Goal: Complete application form

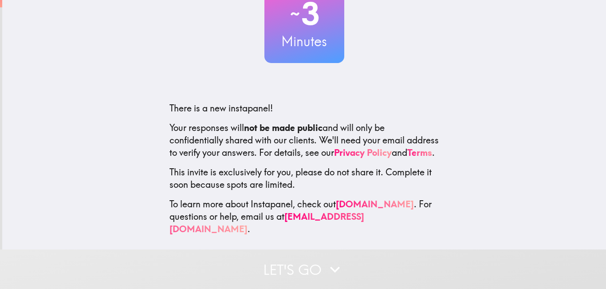
scroll to position [80, 0]
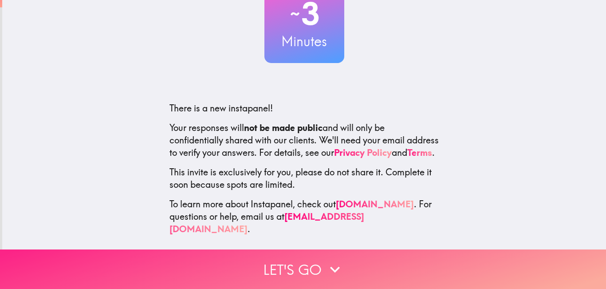
click at [309, 265] on button "Let's go" at bounding box center [303, 268] width 606 height 39
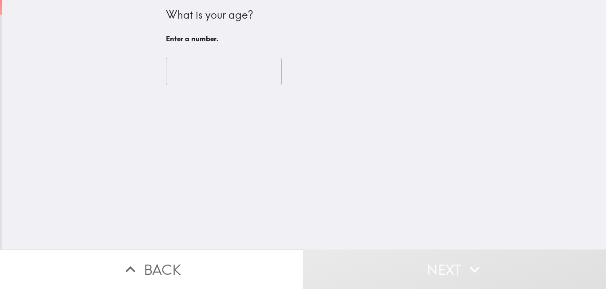
click at [227, 75] on input "number" at bounding box center [224, 72] width 116 height 28
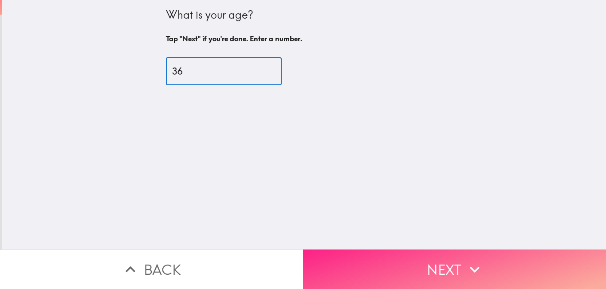
type input "36"
click at [412, 265] on button "Next" at bounding box center [454, 268] width 303 height 39
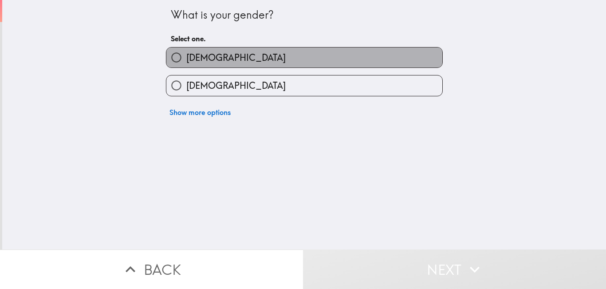
click at [193, 61] on span "[DEMOGRAPHIC_DATA]" at bounding box center [235, 57] width 99 height 12
click at [186, 61] on input "[DEMOGRAPHIC_DATA]" at bounding box center [176, 57] width 20 height 20
radio input "true"
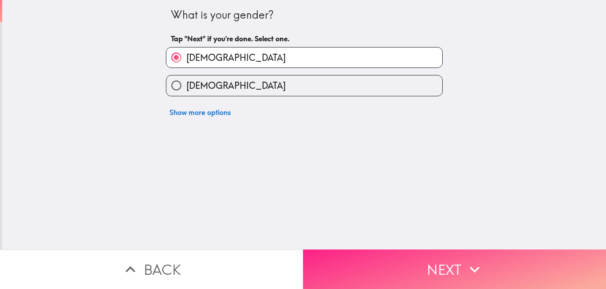
click at [443, 268] on button "Next" at bounding box center [454, 268] width 303 height 39
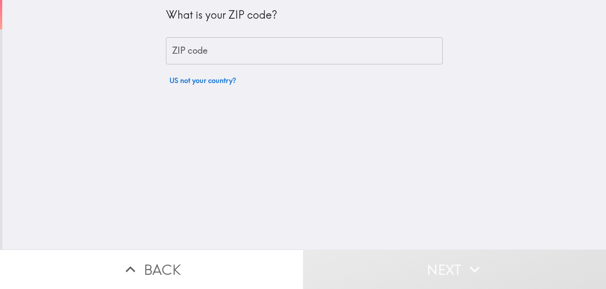
click at [206, 42] on input "ZIP code" at bounding box center [304, 51] width 277 height 28
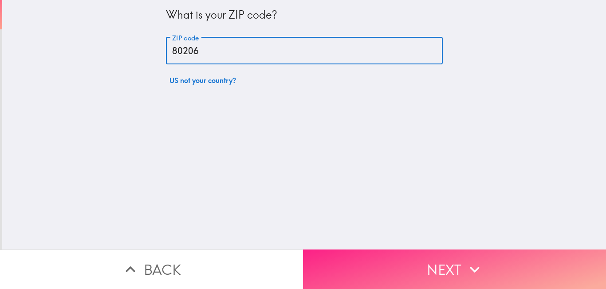
type input "80206"
click at [392, 272] on button "Next" at bounding box center [454, 268] width 303 height 39
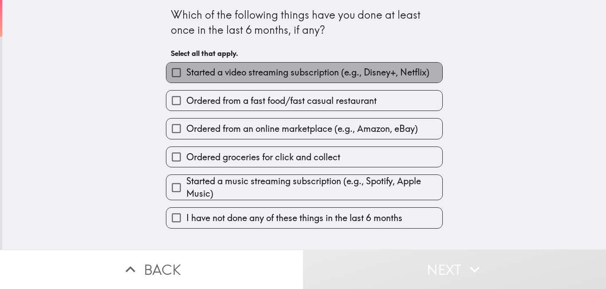
click at [243, 77] on span "Started a video streaming subscription (e.g., Disney+, Netflix)" at bounding box center [307, 72] width 243 height 12
click at [186, 77] on input "Started a video streaming subscription (e.g., Disney+, Netflix)" at bounding box center [176, 73] width 20 height 20
checkbox input "true"
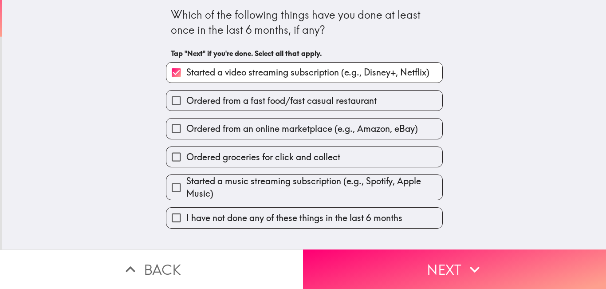
click at [254, 108] on label "Ordered from a fast food/fast casual restaurant" at bounding box center [304, 101] width 276 height 20
click at [186, 108] on input "Ordered from a fast food/fast casual restaurant" at bounding box center [176, 101] width 20 height 20
checkbox input "true"
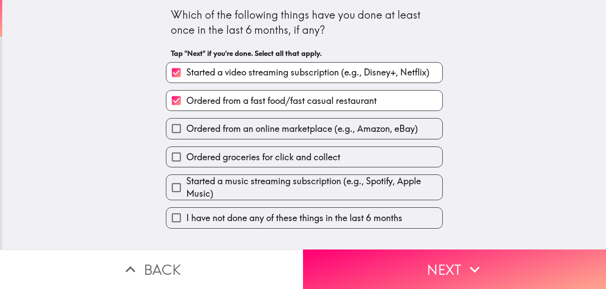
click at [264, 135] on span "Ordered from an online marketplace (e.g., Amazon, eBay)" at bounding box center [302, 128] width 232 height 12
click at [186, 135] on input "Ordered from an online marketplace (e.g., Amazon, eBay)" at bounding box center [176, 128] width 20 height 20
checkbox input "true"
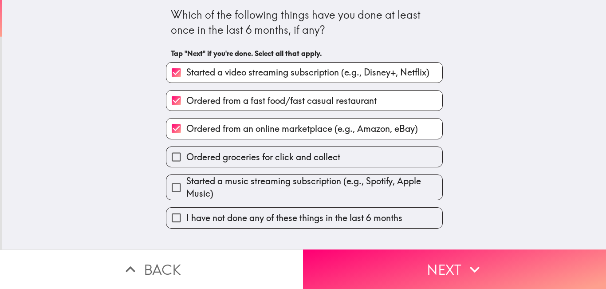
click at [243, 162] on span "Ordered groceries for click and collect" at bounding box center [263, 157] width 154 height 12
click at [186, 162] on input "Ordered groceries for click and collect" at bounding box center [176, 157] width 20 height 20
checkbox input "true"
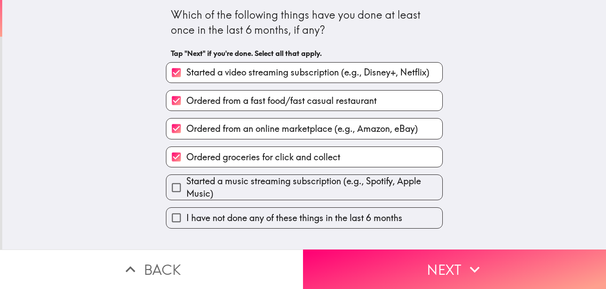
drag, startPoint x: 232, startPoint y: 191, endPoint x: 278, endPoint y: 202, distance: 47.1
click at [232, 191] on span "Started a music streaming subscription (e.g., Spotify, Apple Music)" at bounding box center [314, 187] width 256 height 25
click at [186, 191] on input "Started a music streaming subscription (e.g., Spotify, Apple Music)" at bounding box center [176, 188] width 20 height 20
checkbox input "true"
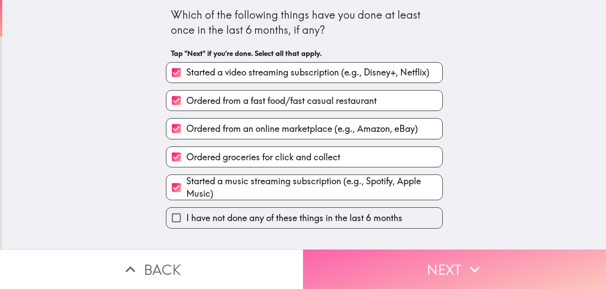
click at [401, 252] on button "Next" at bounding box center [454, 268] width 303 height 39
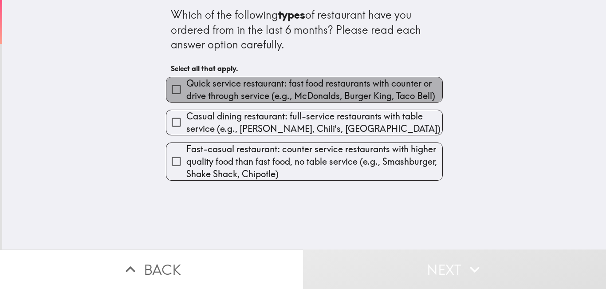
click at [291, 97] on span "Quick service restaurant: fast food restaurants with counter or drive through s…" at bounding box center [314, 89] width 256 height 25
click at [186, 97] on input "Quick service restaurant: fast food restaurants with counter or drive through s…" at bounding box center [176, 89] width 20 height 20
checkbox input "true"
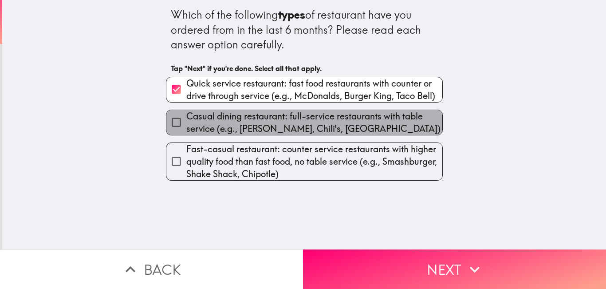
click at [288, 120] on span "Casual dining restaurant: full-service restaurants with table service (e.g., [P…" at bounding box center [314, 122] width 256 height 25
click at [186, 120] on input "Casual dining restaurant: full-service restaurants with table service (e.g., [P…" at bounding box center [176, 122] width 20 height 20
checkbox input "true"
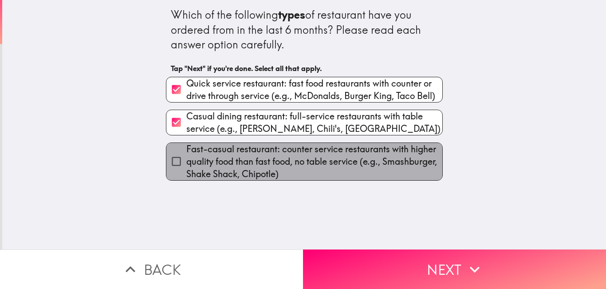
click at [303, 165] on span "Fast-casual restaurant: counter service restaurants with higher quality food th…" at bounding box center [314, 161] width 256 height 37
click at [186, 165] on input "Fast-casual restaurant: counter service restaurants with higher quality food th…" at bounding box center [176, 161] width 20 height 20
checkbox input "true"
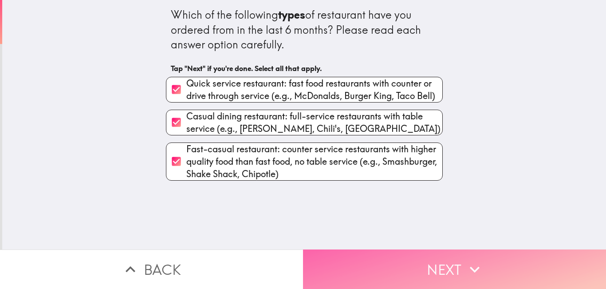
click at [410, 263] on button "Next" at bounding box center [454, 268] width 303 height 39
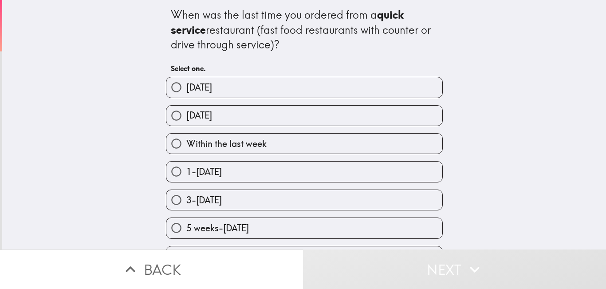
click at [236, 115] on label "[DATE]" at bounding box center [304, 116] width 276 height 20
click at [186, 115] on input "[DATE]" at bounding box center [176, 116] width 20 height 20
radio input "true"
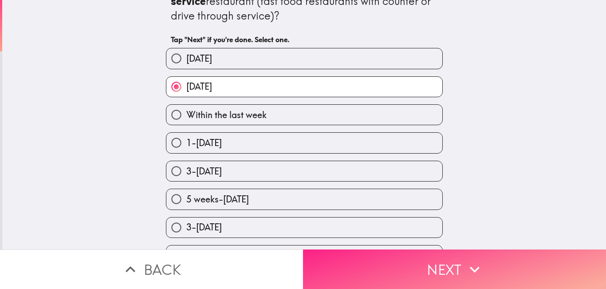
scroll to position [44, 0]
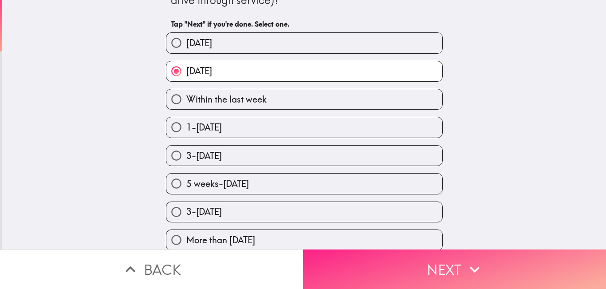
click at [488, 259] on button "Next" at bounding box center [454, 268] width 303 height 39
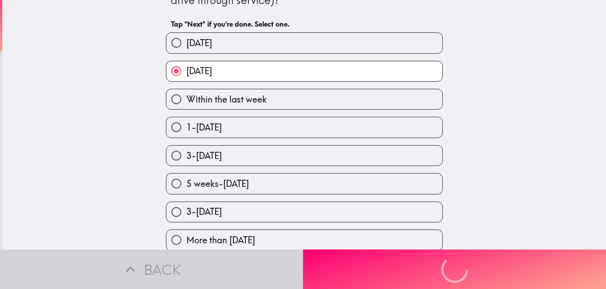
scroll to position [0, 0]
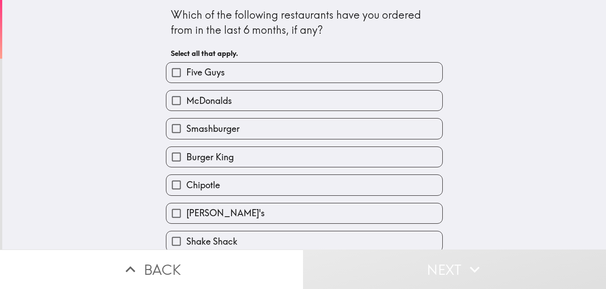
click at [248, 72] on label "Five Guys" at bounding box center [304, 73] width 276 height 20
click at [186, 72] on input "Five Guys" at bounding box center [176, 73] width 20 height 20
checkbox input "true"
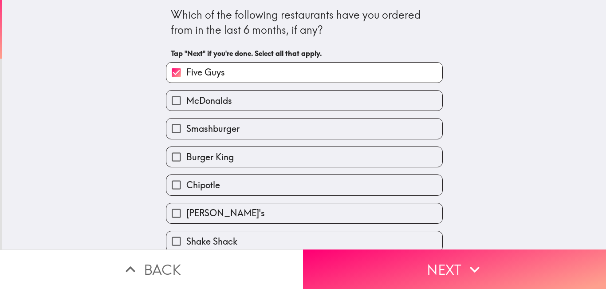
click at [241, 102] on label "McDonalds" at bounding box center [304, 101] width 276 height 20
click at [186, 102] on input "McDonalds" at bounding box center [176, 101] width 20 height 20
checkbox input "true"
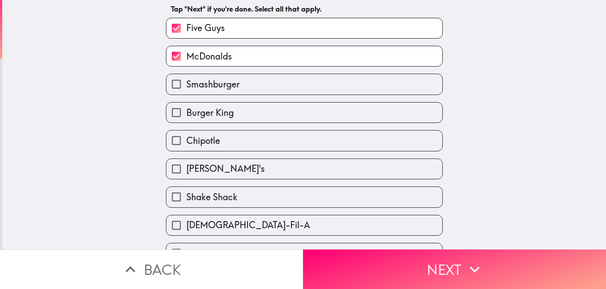
click at [237, 115] on label "Burger King" at bounding box center [304, 113] width 276 height 20
click at [186, 115] on input "Burger King" at bounding box center [176, 113] width 20 height 20
checkbox input "true"
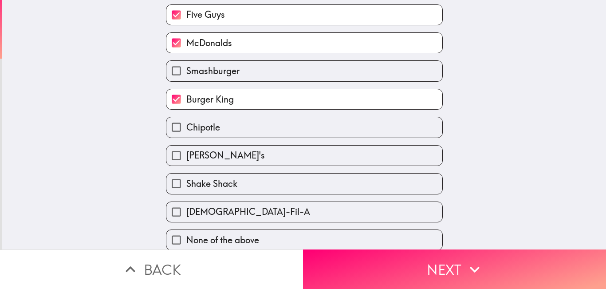
scroll to position [65, 0]
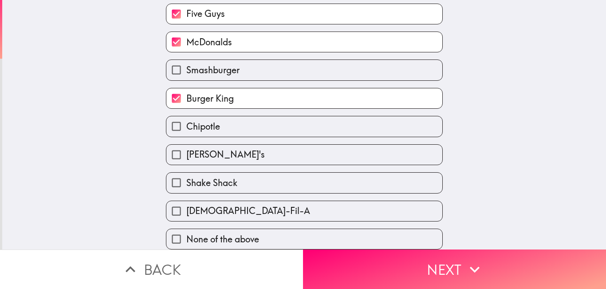
click at [215, 154] on label "[PERSON_NAME]'s" at bounding box center [304, 155] width 276 height 20
click at [186, 154] on input "[PERSON_NAME]'s" at bounding box center [176, 155] width 20 height 20
checkbox input "true"
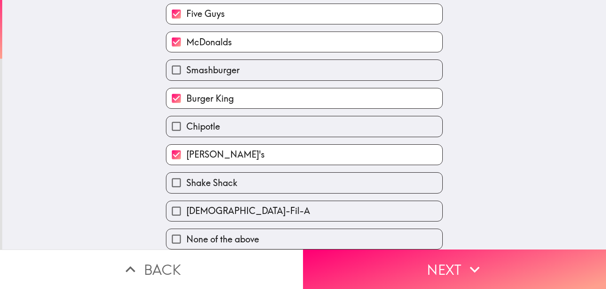
click at [242, 201] on label "[DEMOGRAPHIC_DATA]-Fil-A" at bounding box center [304, 211] width 276 height 20
click at [186, 201] on input "[DEMOGRAPHIC_DATA]-Fil-A" at bounding box center [176, 211] width 20 height 20
checkbox input "true"
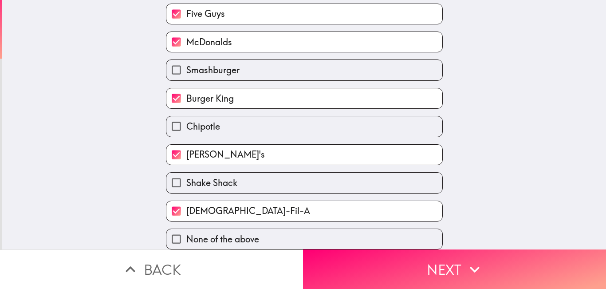
click at [241, 67] on label "Smashburger" at bounding box center [304, 70] width 276 height 20
click at [186, 67] on input "Smashburger" at bounding box center [176, 70] width 20 height 20
checkbox input "true"
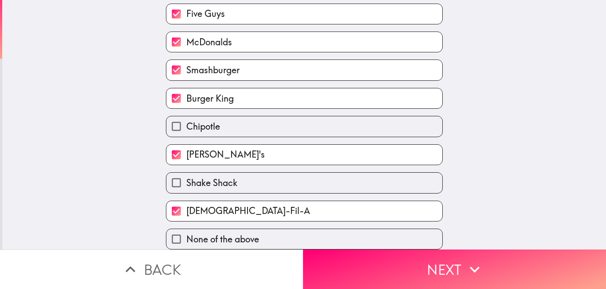
click at [241, 174] on label "Shake Shack" at bounding box center [304, 183] width 276 height 20
click at [186, 174] on input "Shake Shack" at bounding box center [176, 183] width 20 height 20
checkbox input "true"
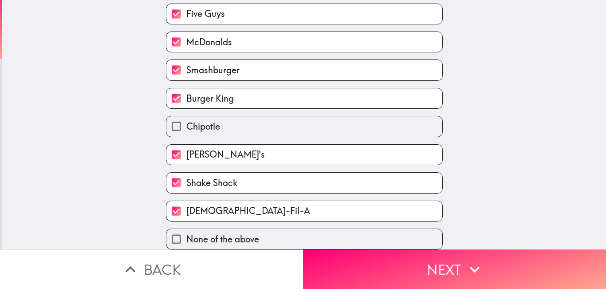
click at [260, 122] on label "Chipotle" at bounding box center [304, 126] width 276 height 20
click at [186, 122] on input "Chipotle" at bounding box center [176, 126] width 20 height 20
checkbox input "true"
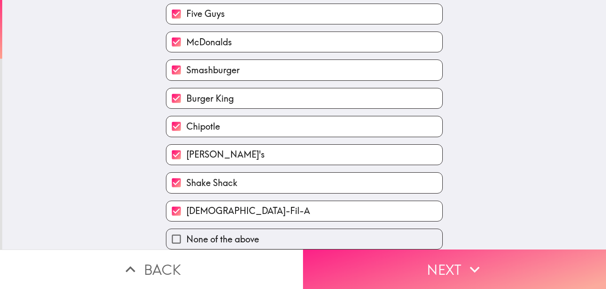
click at [502, 258] on button "Next" at bounding box center [454, 268] width 303 height 39
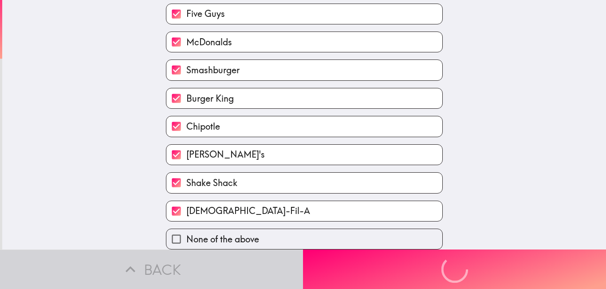
scroll to position [0, 0]
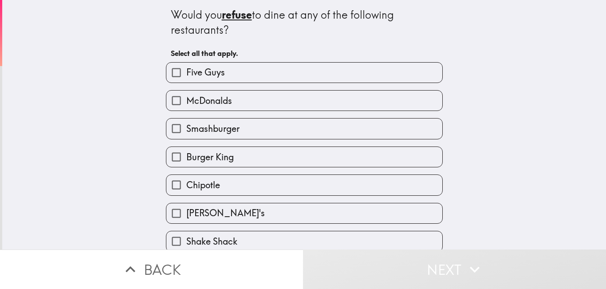
click at [204, 17] on div "Would you refuse to dine at any of the following restaurants?" at bounding box center [304, 23] width 267 height 30
click at [183, 13] on div "Would you refuse to dine at any of the following restaurants?" at bounding box center [304, 23] width 267 height 30
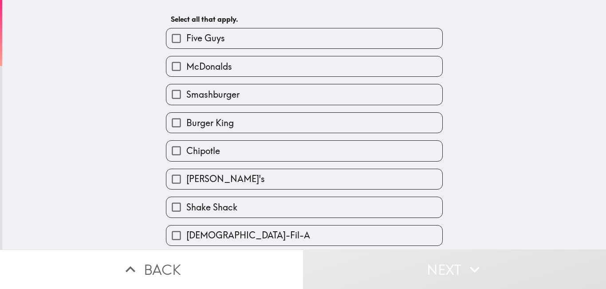
scroll to position [65, 0]
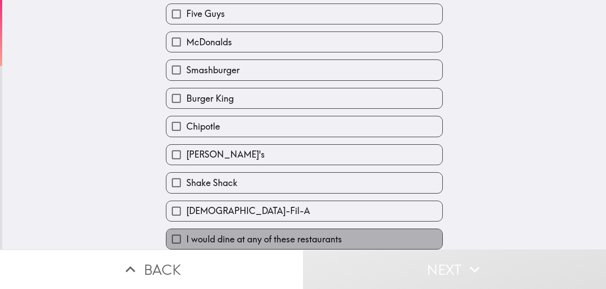
click at [246, 229] on label "I would dine at any of these restaurants" at bounding box center [304, 239] width 276 height 20
click at [186, 229] on input "I would dine at any of these restaurants" at bounding box center [176, 239] width 20 height 20
checkbox input "true"
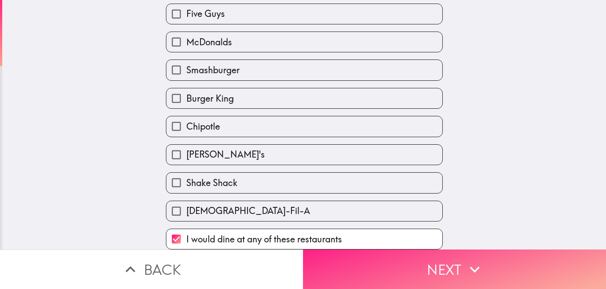
click at [418, 260] on button "Next" at bounding box center [454, 268] width 303 height 39
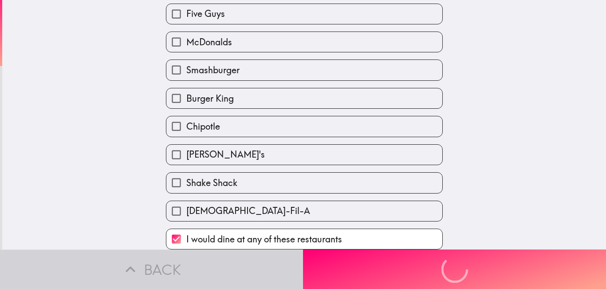
scroll to position [0, 0]
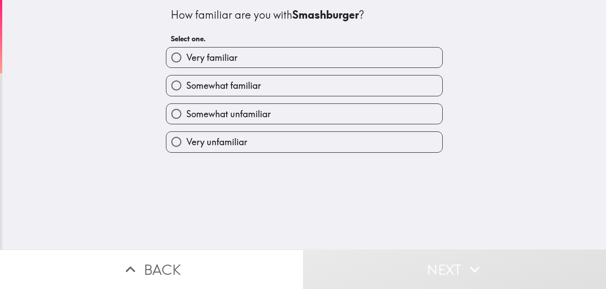
click at [249, 80] on span "Somewhat familiar" at bounding box center [223, 85] width 75 height 12
click at [186, 80] on input "Somewhat familiar" at bounding box center [176, 85] width 20 height 20
radio input "true"
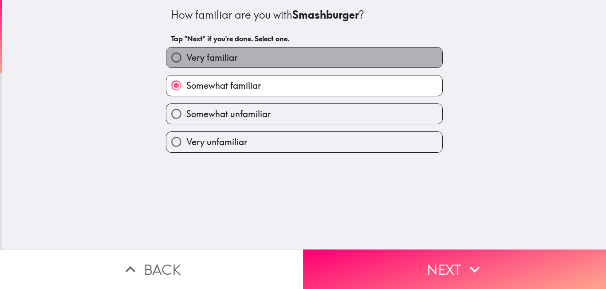
click at [317, 64] on label "Very familiar" at bounding box center [304, 57] width 276 height 20
click at [186, 64] on input "Very familiar" at bounding box center [176, 57] width 20 height 20
radio input "true"
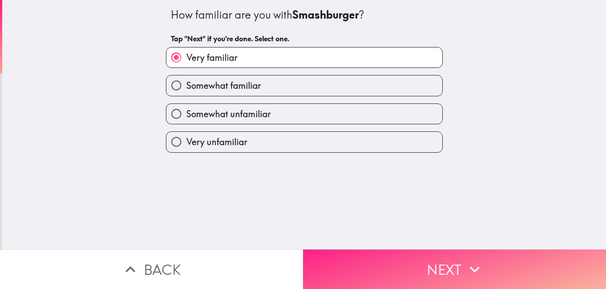
click at [453, 262] on button "Next" at bounding box center [454, 268] width 303 height 39
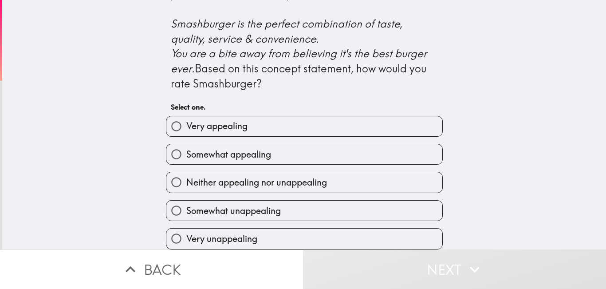
scroll to position [415, 0]
click at [282, 116] on label "Very appealing" at bounding box center [304, 126] width 276 height 20
click at [186, 116] on input "Very appealing" at bounding box center [176, 126] width 20 height 20
radio input "true"
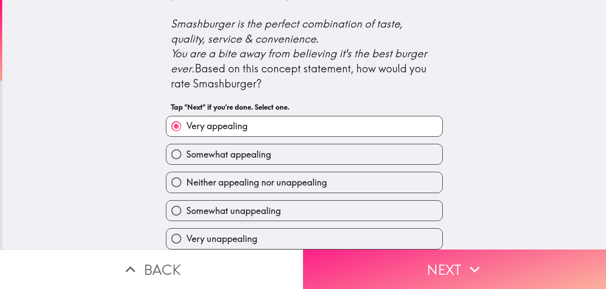
click at [462, 251] on button "Next" at bounding box center [454, 268] width 303 height 39
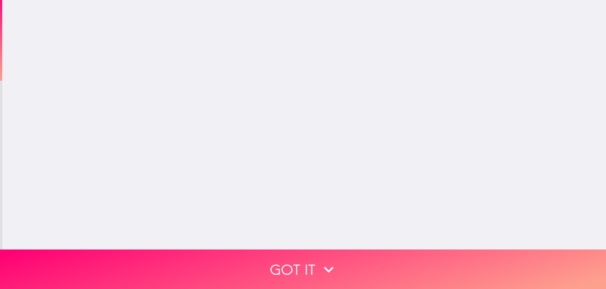
scroll to position [0, 0]
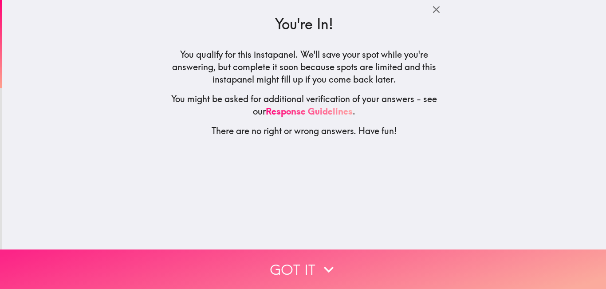
click at [340, 257] on button "Got it" at bounding box center [303, 268] width 606 height 39
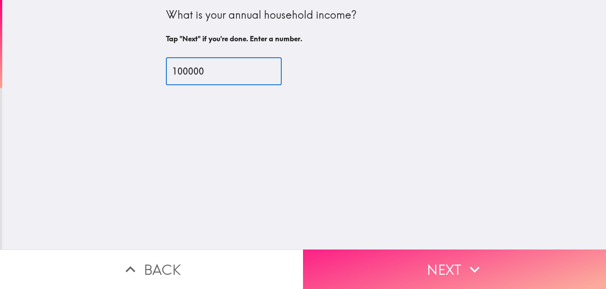
type input "100000"
click at [418, 261] on button "Next" at bounding box center [454, 268] width 303 height 39
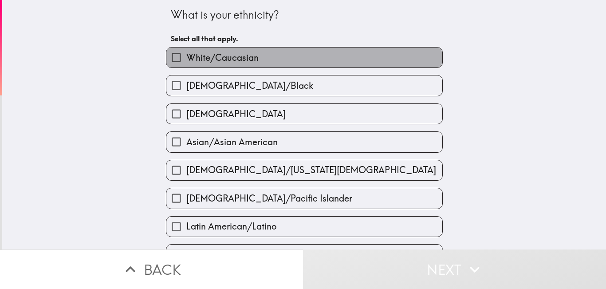
click at [211, 55] on span "White/Caucasian" at bounding box center [222, 57] width 72 height 12
click at [186, 55] on input "White/Caucasian" at bounding box center [176, 57] width 20 height 20
checkbox input "true"
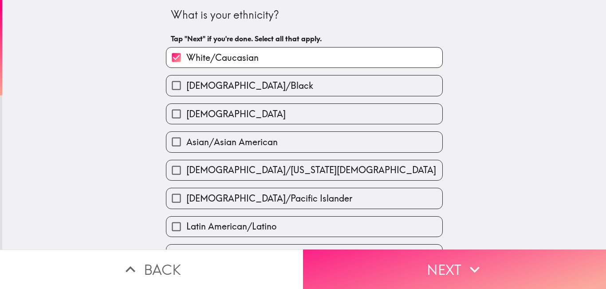
click at [458, 270] on button "Next" at bounding box center [454, 268] width 303 height 39
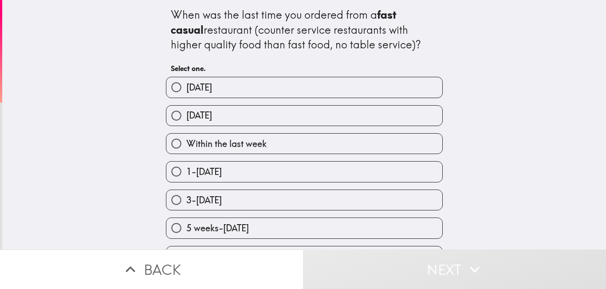
click at [234, 121] on label "[DATE]" at bounding box center [304, 116] width 276 height 20
click at [186, 121] on input "[DATE]" at bounding box center [176, 116] width 20 height 20
radio input "true"
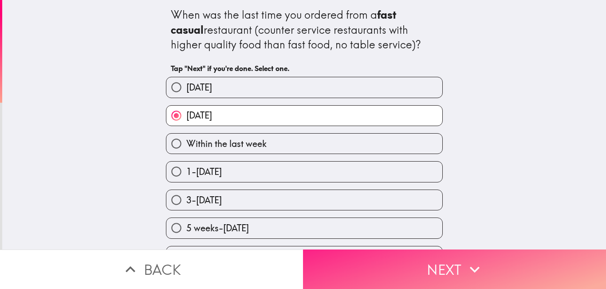
click at [477, 260] on icon "button" at bounding box center [475, 270] width 20 height 20
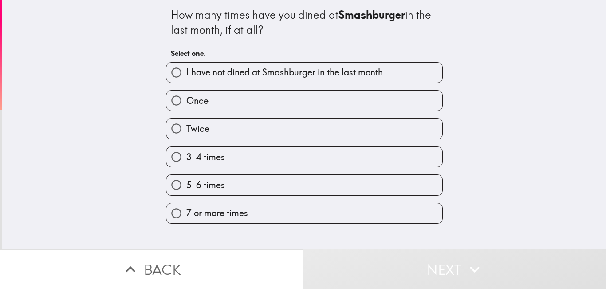
click at [224, 155] on label "3-4 times" at bounding box center [304, 157] width 276 height 20
click at [186, 155] on input "3-4 times" at bounding box center [176, 157] width 20 height 20
radio input "true"
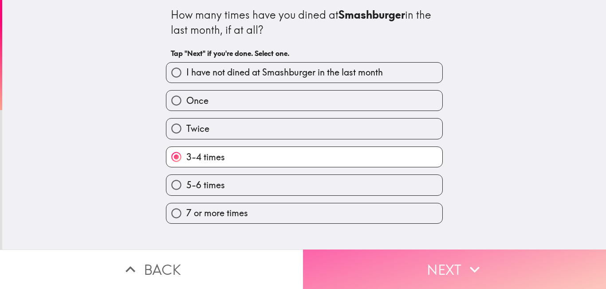
click at [448, 272] on button "Next" at bounding box center [454, 268] width 303 height 39
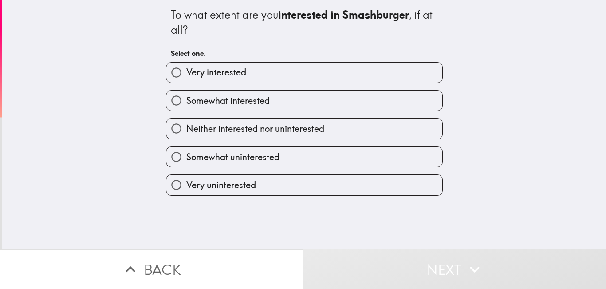
click at [255, 98] on span "Somewhat interested" at bounding box center [227, 101] width 83 height 12
click at [186, 98] on input "Somewhat interested" at bounding box center [176, 101] width 20 height 20
radio input "true"
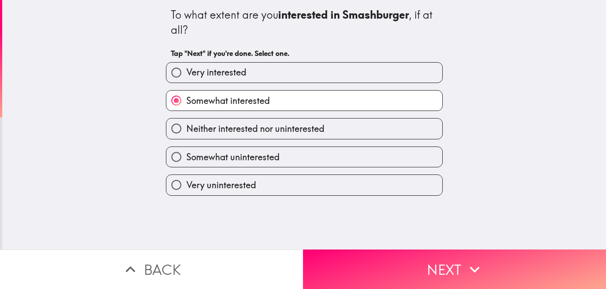
click at [362, 83] on div "Somewhat interested" at bounding box center [301, 97] width 284 height 28
click at [332, 73] on label "Very interested" at bounding box center [304, 73] width 276 height 20
click at [186, 73] on input "Very interested" at bounding box center [176, 73] width 20 height 20
radio input "true"
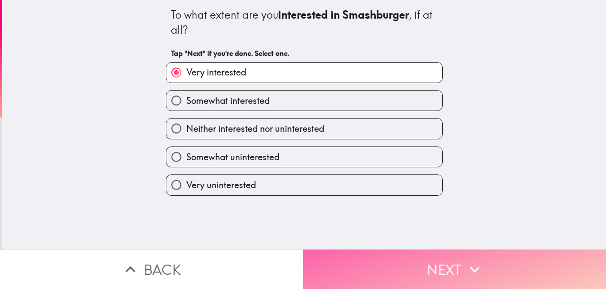
click at [465, 260] on icon "button" at bounding box center [475, 270] width 20 height 20
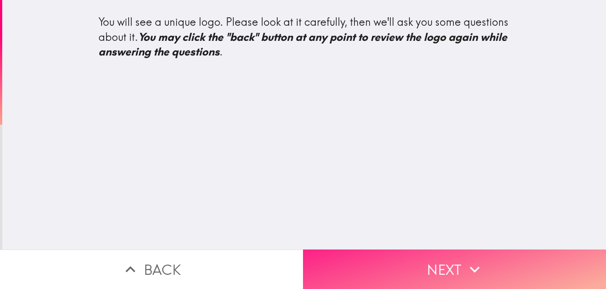
click at [451, 263] on button "Next" at bounding box center [454, 268] width 303 height 39
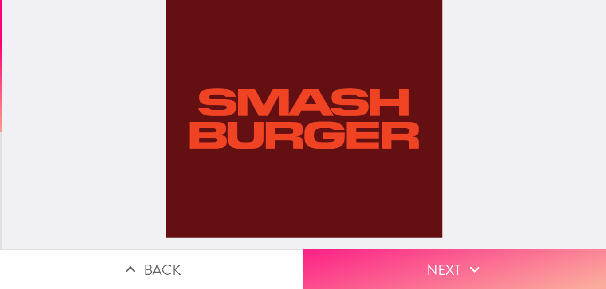
click at [438, 266] on button "Next" at bounding box center [454, 268] width 303 height 39
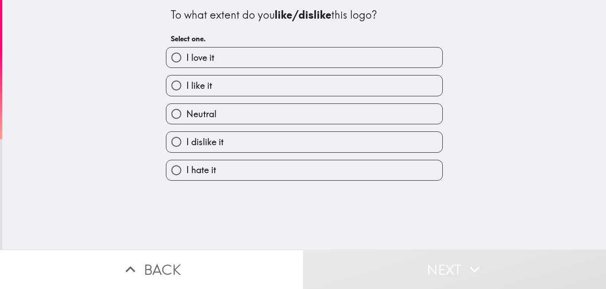
click at [250, 62] on label "I love it" at bounding box center [304, 57] width 276 height 20
click at [186, 62] on input "I love it" at bounding box center [176, 57] width 20 height 20
radio input "true"
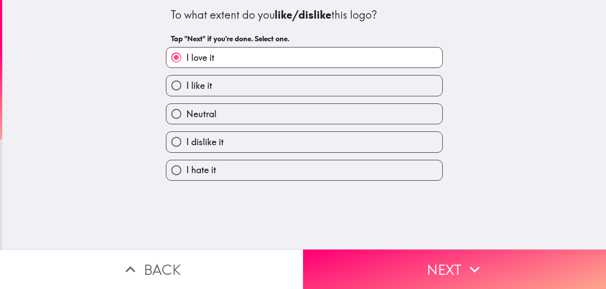
click at [244, 100] on div "Neutral" at bounding box center [301, 110] width 284 height 28
click at [244, 92] on label "I like it" at bounding box center [304, 85] width 276 height 20
click at [186, 92] on input "I like it" at bounding box center [176, 85] width 20 height 20
radio input "true"
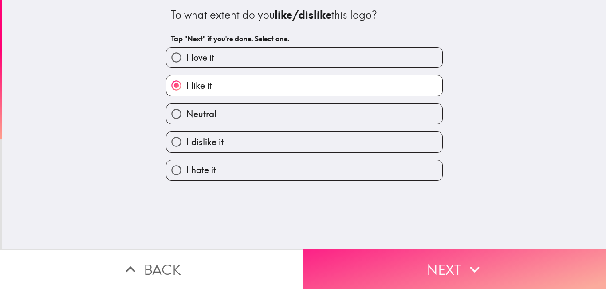
click at [426, 256] on button "Next" at bounding box center [454, 268] width 303 height 39
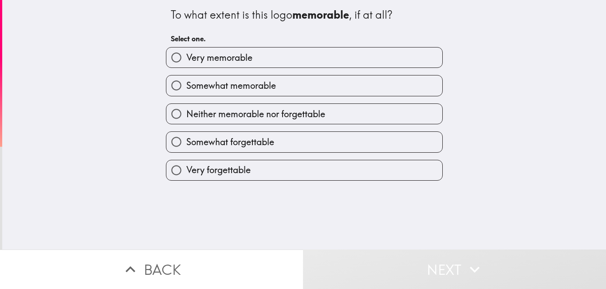
click at [263, 77] on label "Somewhat memorable" at bounding box center [304, 85] width 276 height 20
click at [186, 77] on input "Somewhat memorable" at bounding box center [176, 85] width 20 height 20
radio input "true"
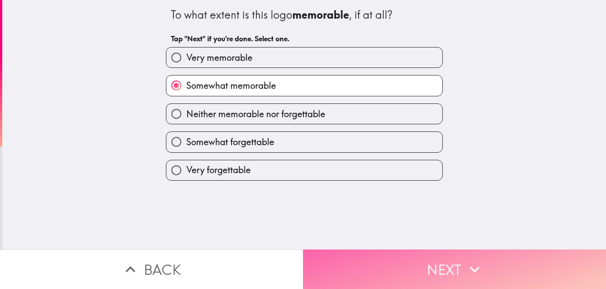
click at [457, 266] on button "Next" at bounding box center [454, 268] width 303 height 39
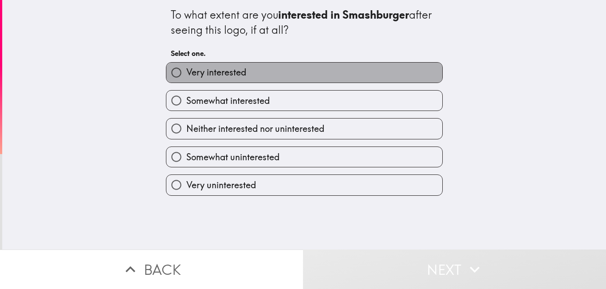
click at [265, 71] on label "Very interested" at bounding box center [304, 73] width 276 height 20
click at [186, 71] on input "Very interested" at bounding box center [176, 73] width 20 height 20
radio input "true"
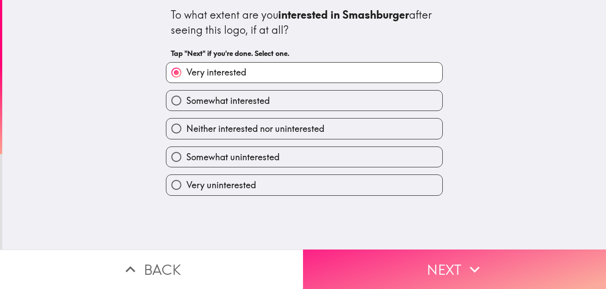
click at [449, 268] on button "Next" at bounding box center [454, 268] width 303 height 39
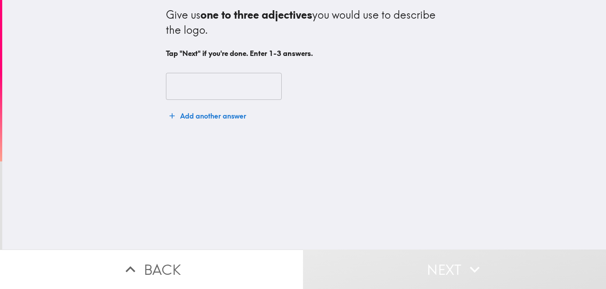
click at [238, 84] on input "text" at bounding box center [224, 87] width 116 height 28
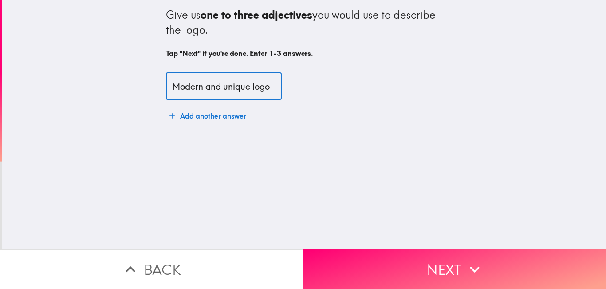
scroll to position [0, 4]
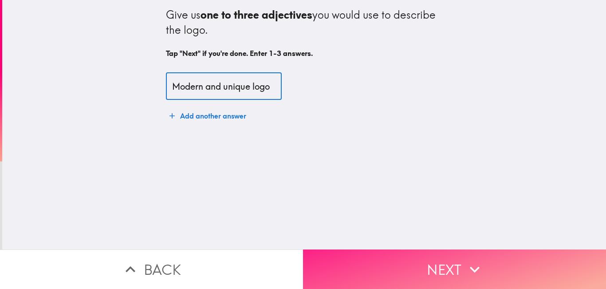
type input "Modern and unique logo"
click at [440, 255] on button "Next" at bounding box center [454, 268] width 303 height 39
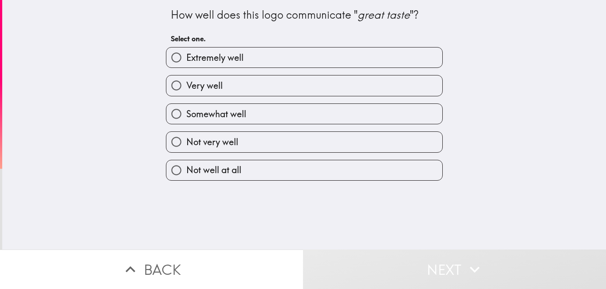
click at [232, 78] on label "Very well" at bounding box center [304, 85] width 276 height 20
click at [186, 78] on input "Very well" at bounding box center [176, 85] width 20 height 20
radio input "true"
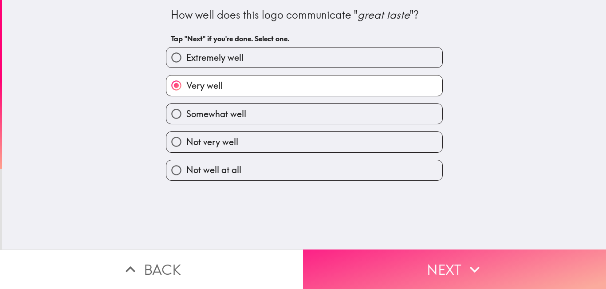
click at [455, 253] on button "Next" at bounding box center [454, 268] width 303 height 39
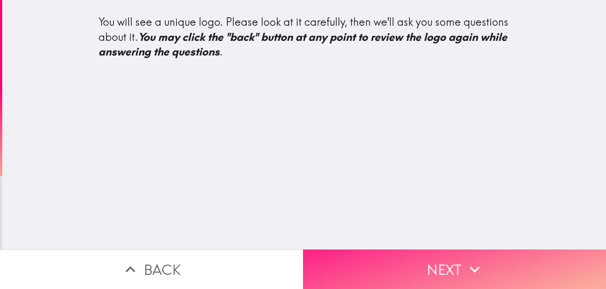
click at [442, 271] on button "Next" at bounding box center [454, 268] width 303 height 39
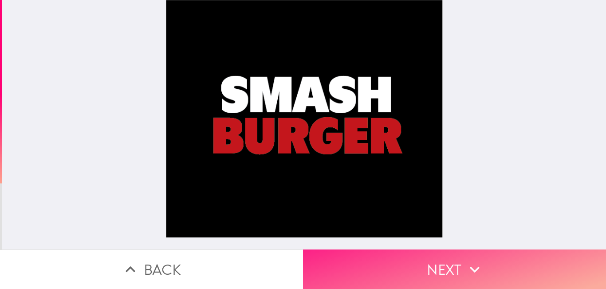
click at [471, 260] on icon "button" at bounding box center [475, 270] width 20 height 20
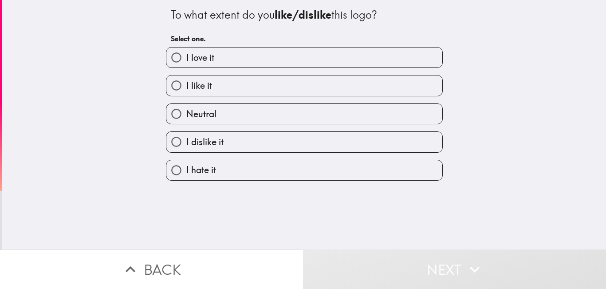
click at [248, 59] on label "I love it" at bounding box center [304, 57] width 276 height 20
click at [186, 59] on input "I love it" at bounding box center [176, 57] width 20 height 20
radio input "true"
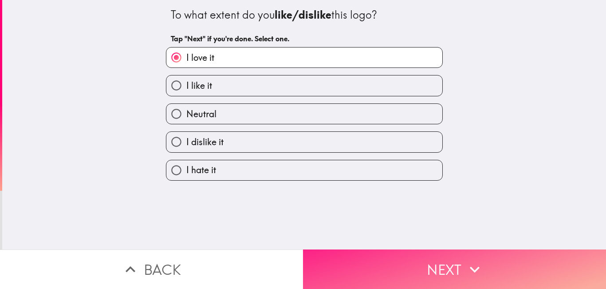
click at [456, 265] on button "Next" at bounding box center [454, 268] width 303 height 39
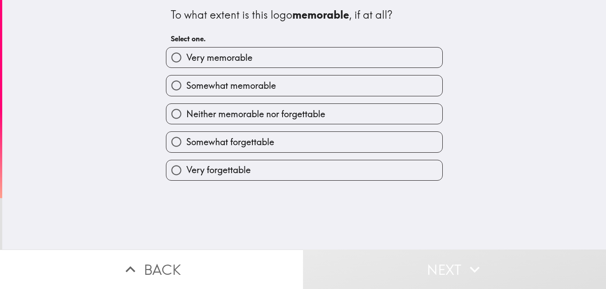
click at [243, 59] on span "Very memorable" at bounding box center [219, 57] width 66 height 12
click at [186, 59] on input "Very memorable" at bounding box center [176, 57] width 20 height 20
radio input "true"
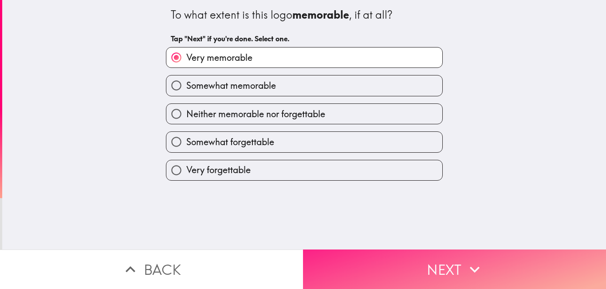
click at [457, 251] on button "Next" at bounding box center [454, 268] width 303 height 39
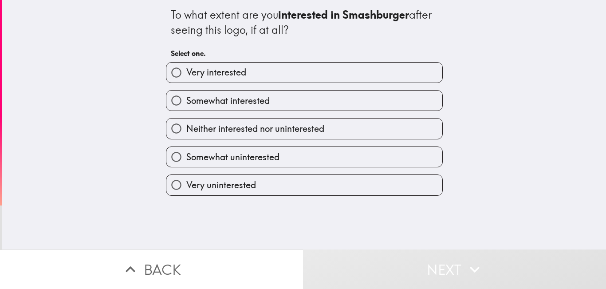
click at [260, 77] on label "Very interested" at bounding box center [304, 73] width 276 height 20
click at [186, 77] on input "Very interested" at bounding box center [176, 73] width 20 height 20
radio input "true"
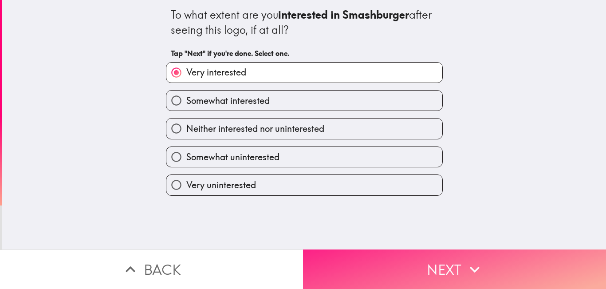
click at [454, 256] on button "Next" at bounding box center [454, 268] width 303 height 39
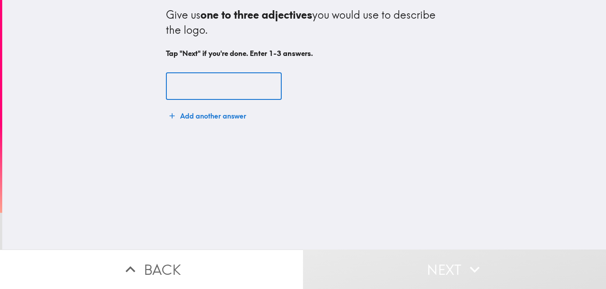
click at [231, 80] on input "text" at bounding box center [224, 87] width 116 height 28
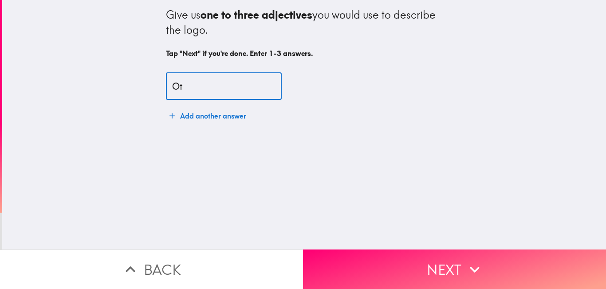
type input "O"
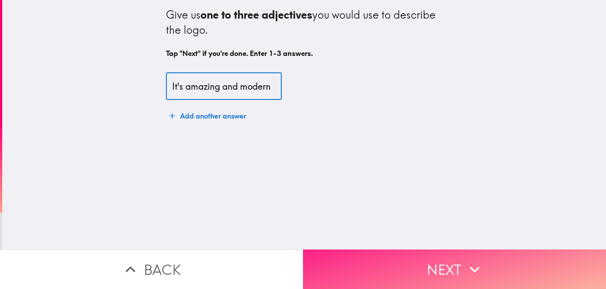
type input "It's amazing and modern"
click at [383, 254] on button "Next" at bounding box center [454, 268] width 303 height 39
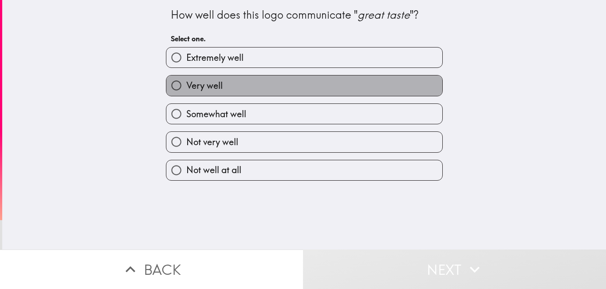
click at [250, 81] on label "Very well" at bounding box center [304, 85] width 276 height 20
click at [186, 81] on input "Very well" at bounding box center [176, 85] width 20 height 20
radio input "true"
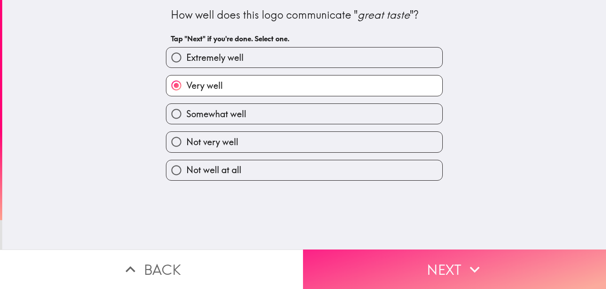
click at [456, 249] on button "Next" at bounding box center [454, 268] width 303 height 39
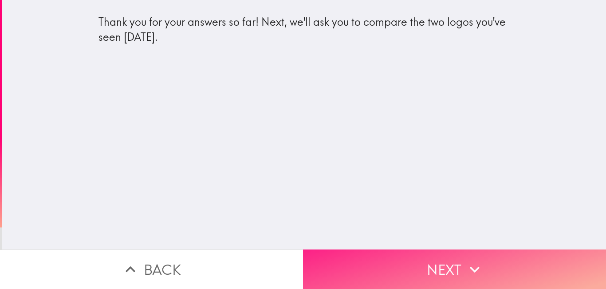
click at [436, 270] on button "Next" at bounding box center [454, 268] width 303 height 39
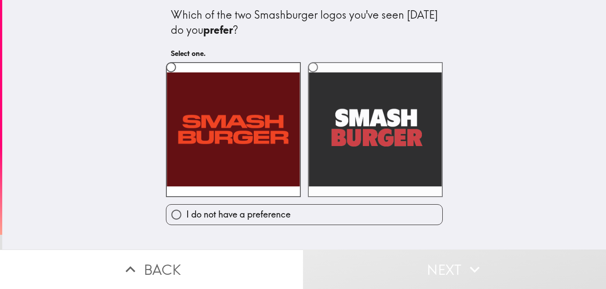
click at [310, 66] on input "radio" at bounding box center [313, 67] width 20 height 20
radio input "true"
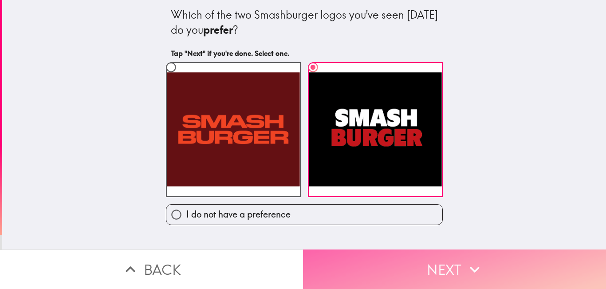
click at [465, 265] on icon "button" at bounding box center [475, 270] width 20 height 20
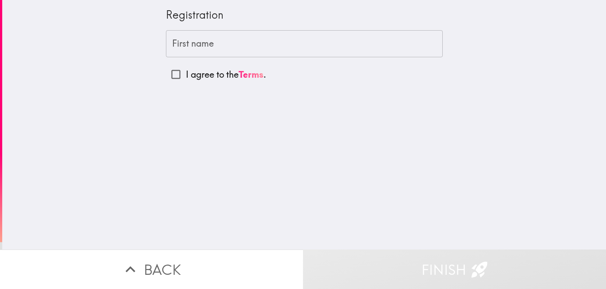
click at [264, 38] on input "First name" at bounding box center [304, 44] width 277 height 28
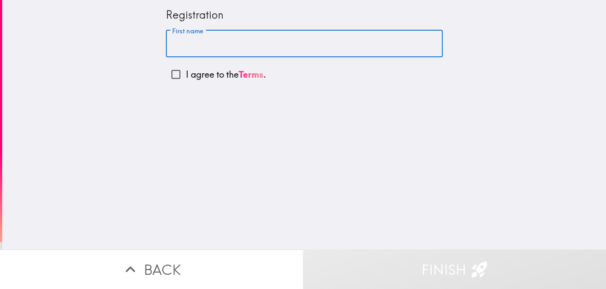
click at [166, 73] on input "I agree to the Terms ." at bounding box center [176, 74] width 20 height 20
checkbox input "true"
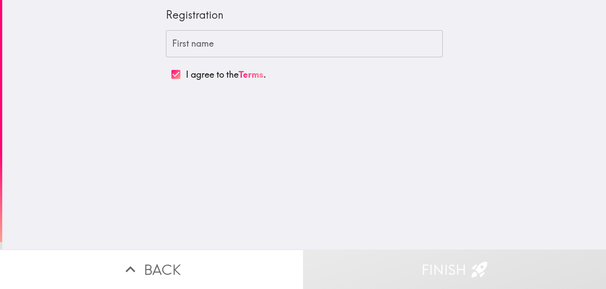
click at [205, 45] on input "First name" at bounding box center [304, 44] width 277 height 28
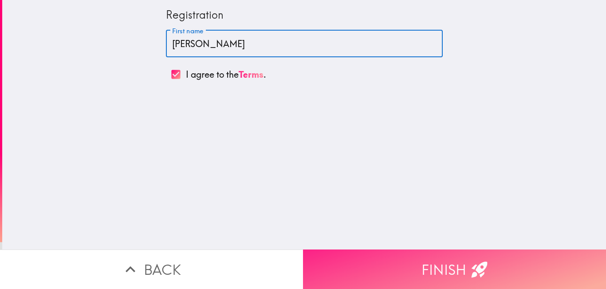
type input "[PERSON_NAME]"
click at [375, 253] on button "Finish" at bounding box center [454, 268] width 303 height 39
